Goal: Task Accomplishment & Management: Use online tool/utility

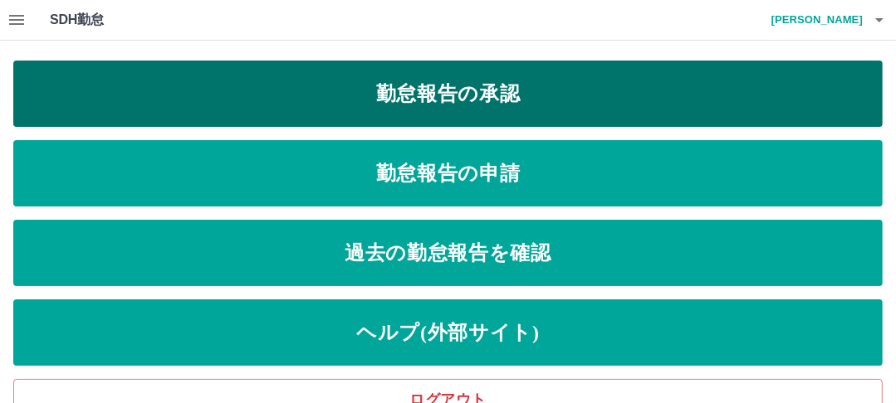
click at [508, 96] on link "勤怠報告の承認" at bounding box center [447, 94] width 869 height 66
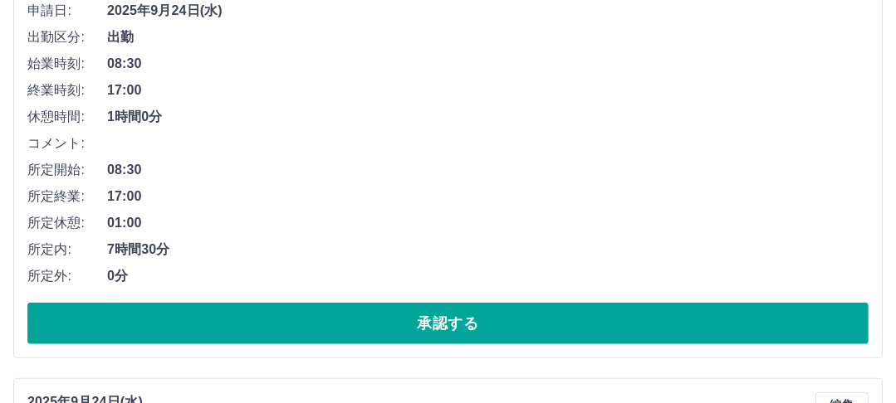
scroll to position [797, 0]
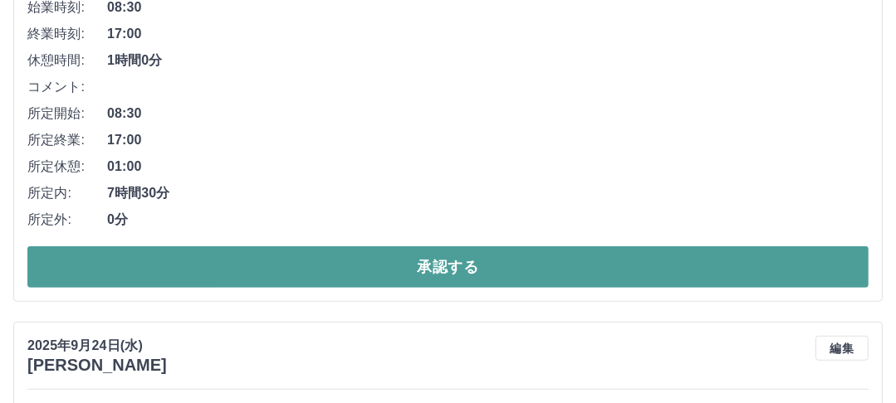
click at [475, 259] on button "承認する" at bounding box center [447, 268] width 841 height 42
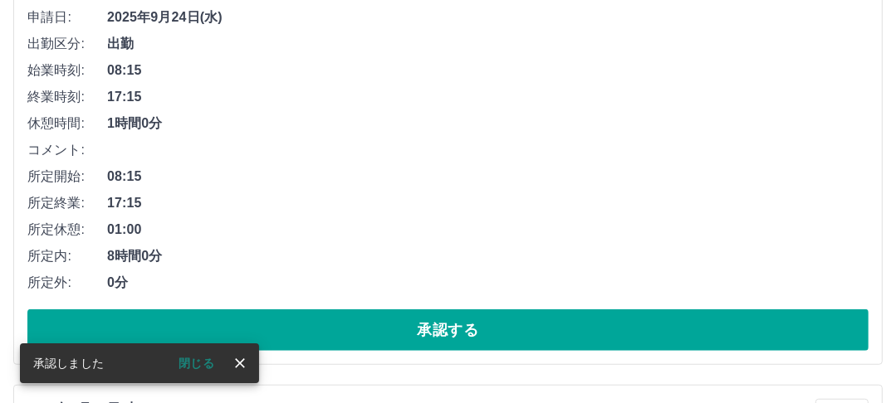
scroll to position [800, 0]
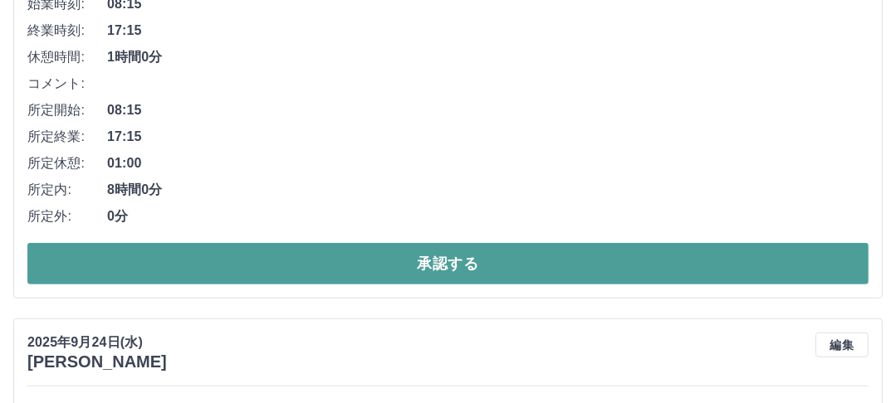
click at [450, 261] on button "承認する" at bounding box center [447, 264] width 841 height 42
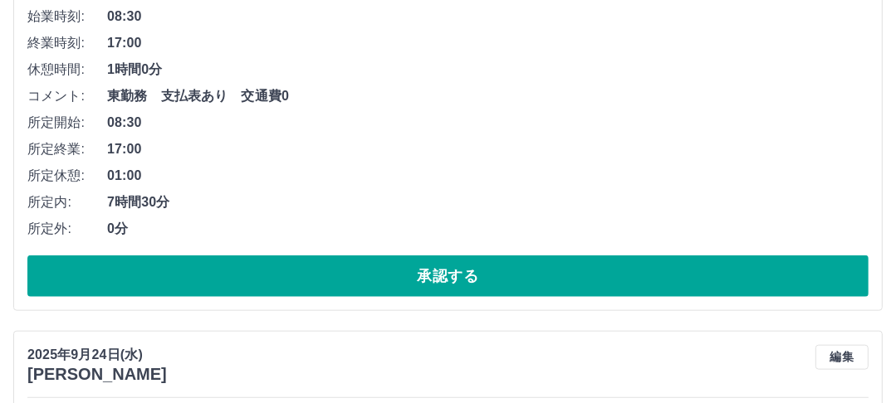
scroll to position [1268, 0]
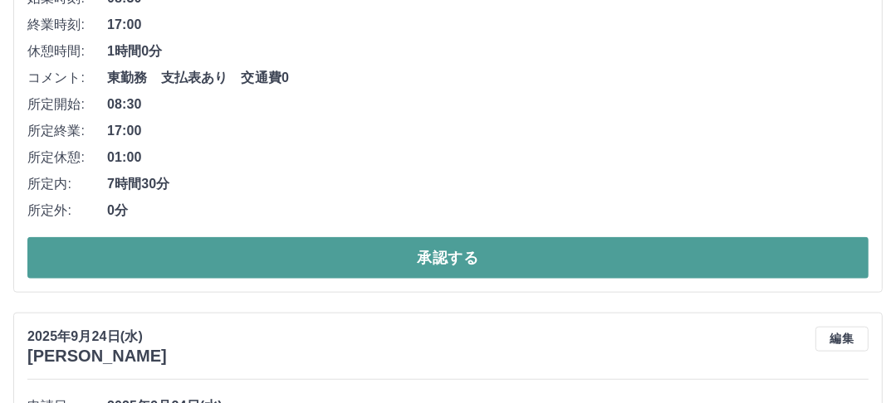
click at [452, 250] on button "承認する" at bounding box center [447, 258] width 841 height 42
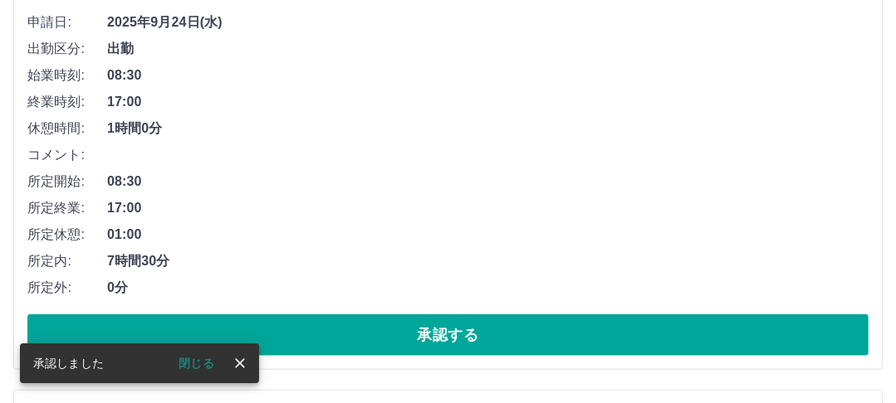
scroll to position [1205, 0]
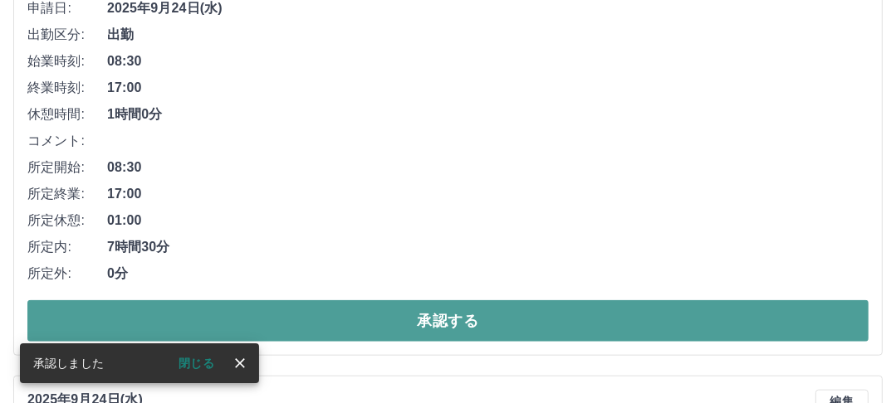
click at [447, 317] on button "承認する" at bounding box center [447, 321] width 841 height 42
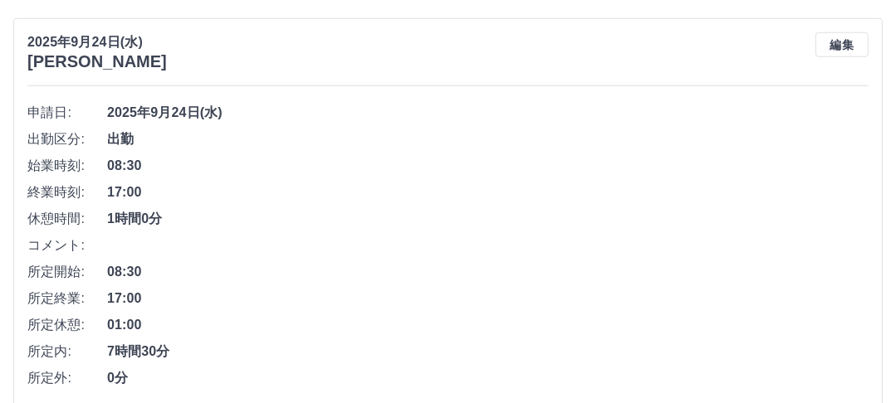
scroll to position [1143, 0]
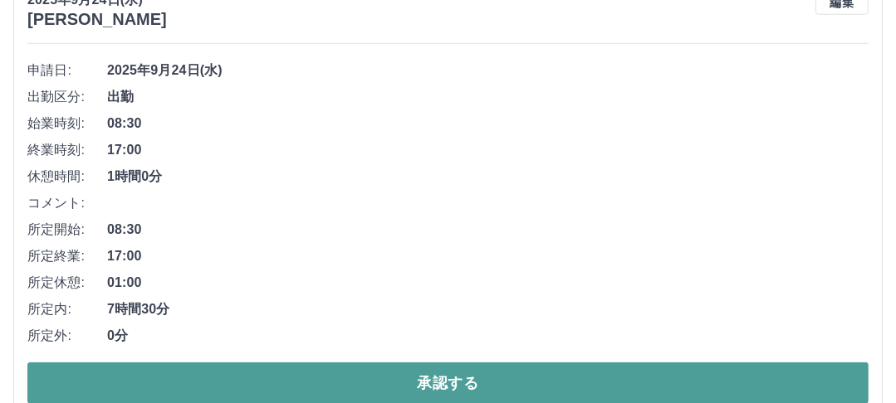
click at [442, 377] on button "承認する" at bounding box center [447, 384] width 841 height 42
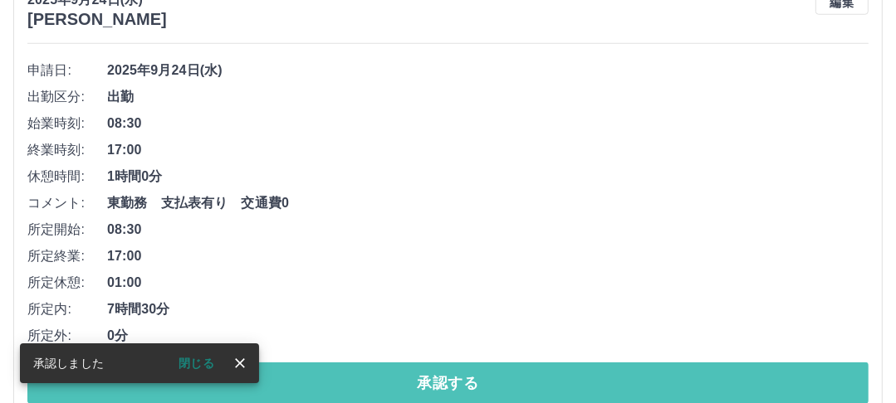
click at [442, 377] on button "承認する" at bounding box center [447, 384] width 841 height 42
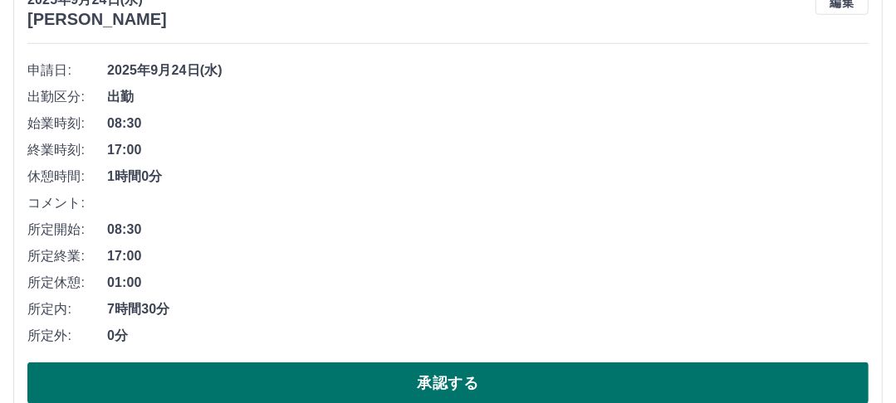
click at [471, 382] on button "承認する" at bounding box center [447, 384] width 841 height 42
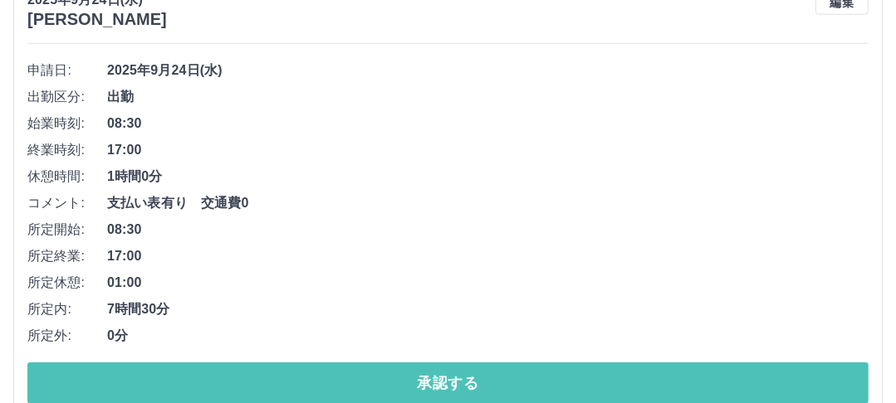
click at [471, 382] on button "承認する" at bounding box center [447, 384] width 841 height 42
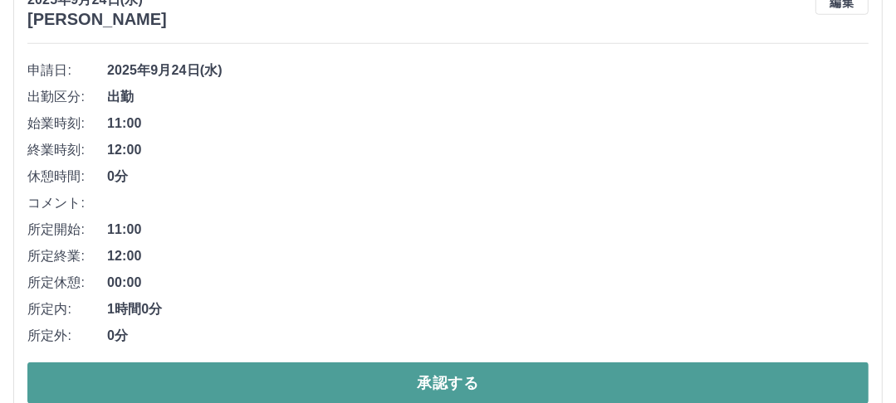
click at [468, 383] on button "承認する" at bounding box center [447, 384] width 841 height 42
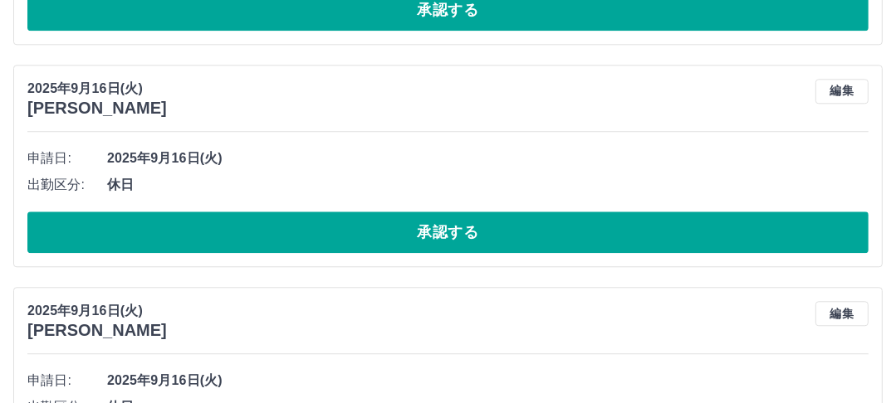
scroll to position [2870, 0]
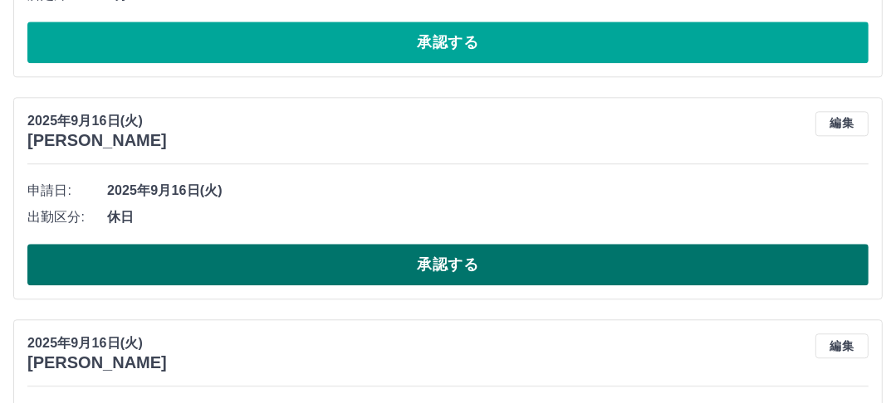
click at [457, 257] on button "承認する" at bounding box center [447, 265] width 841 height 42
click at [463, 256] on button "承認する" at bounding box center [447, 265] width 841 height 42
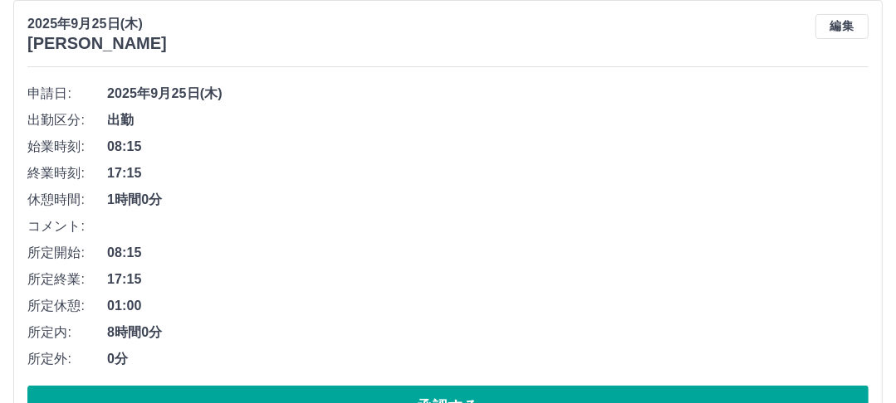
scroll to position [133, 0]
